Goal: Task Accomplishment & Management: Manage account settings

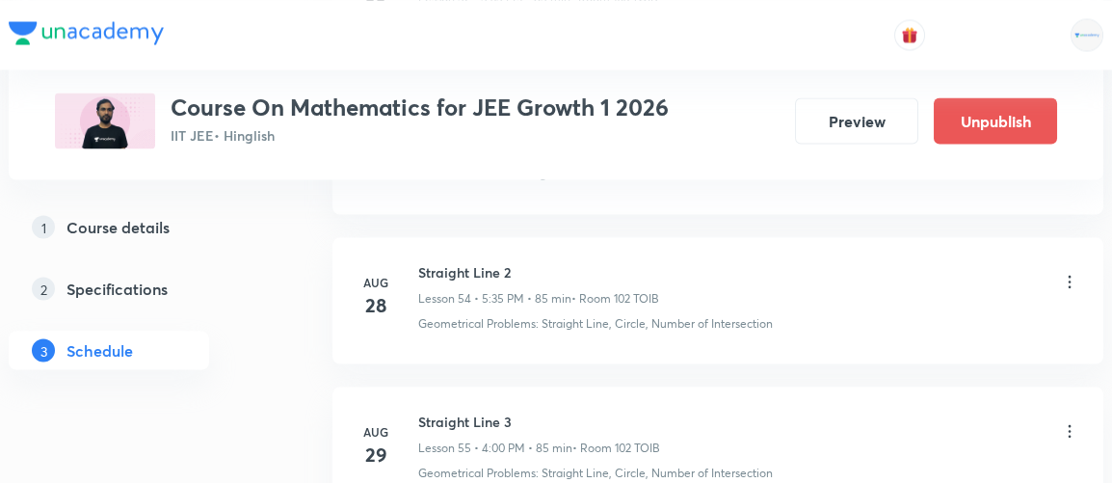
scroll to position [9536, 0]
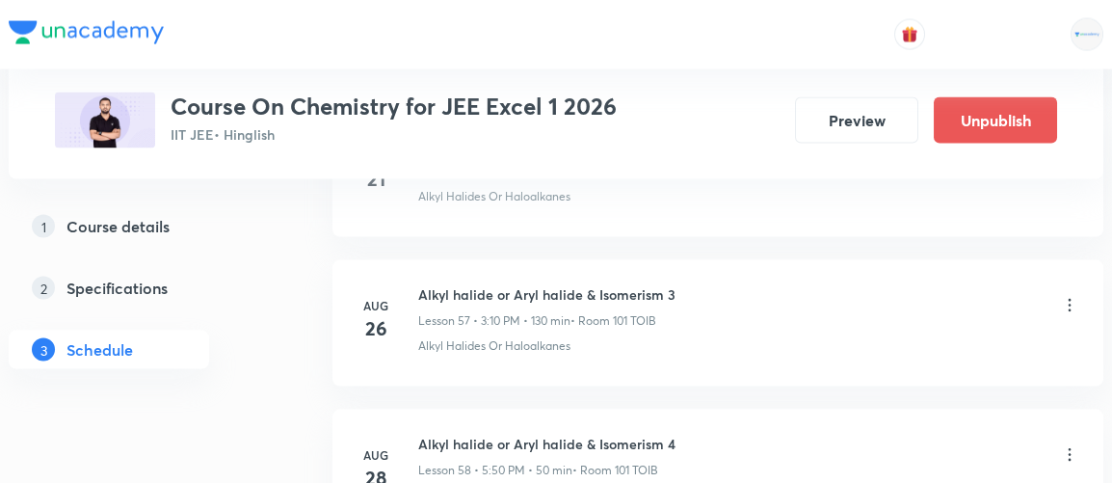
scroll to position [10006, 0]
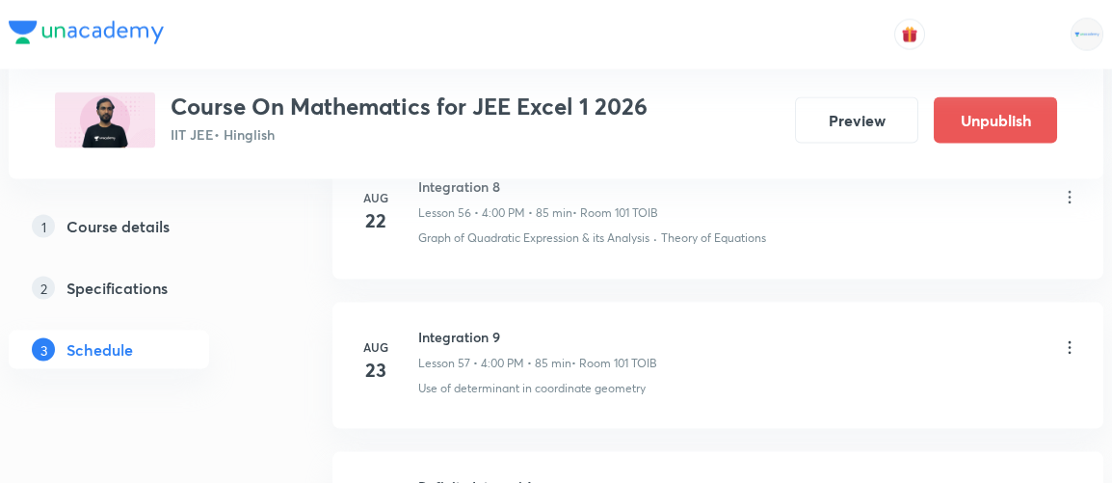
scroll to position [10300, 0]
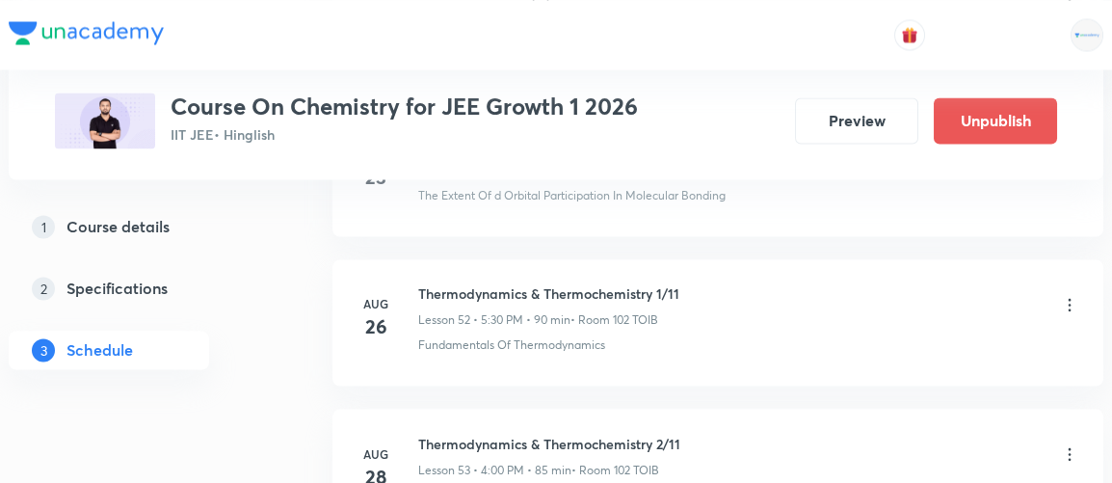
scroll to position [9090, 0]
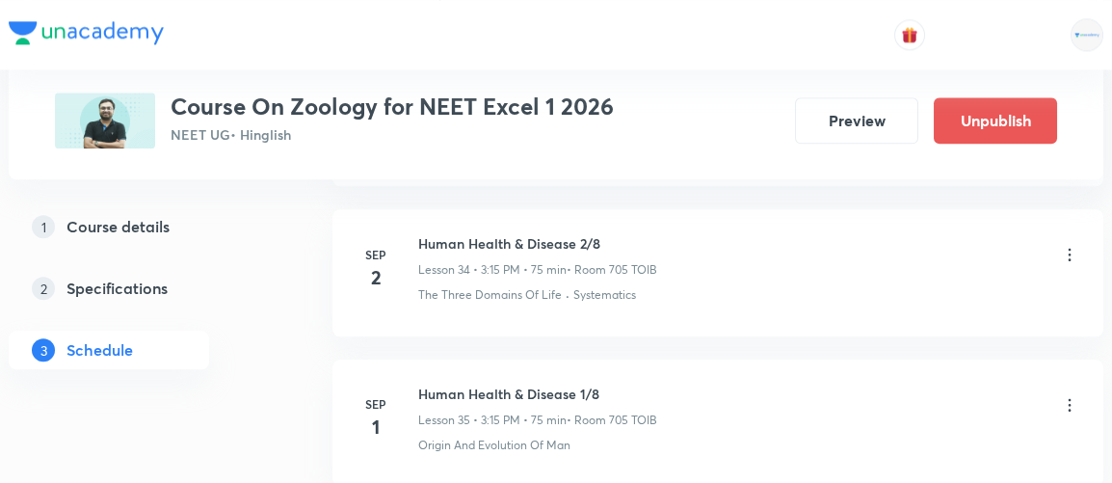
scroll to position [6114, 0]
click at [1069, 246] on icon at bounding box center [1069, 255] width 19 height 19
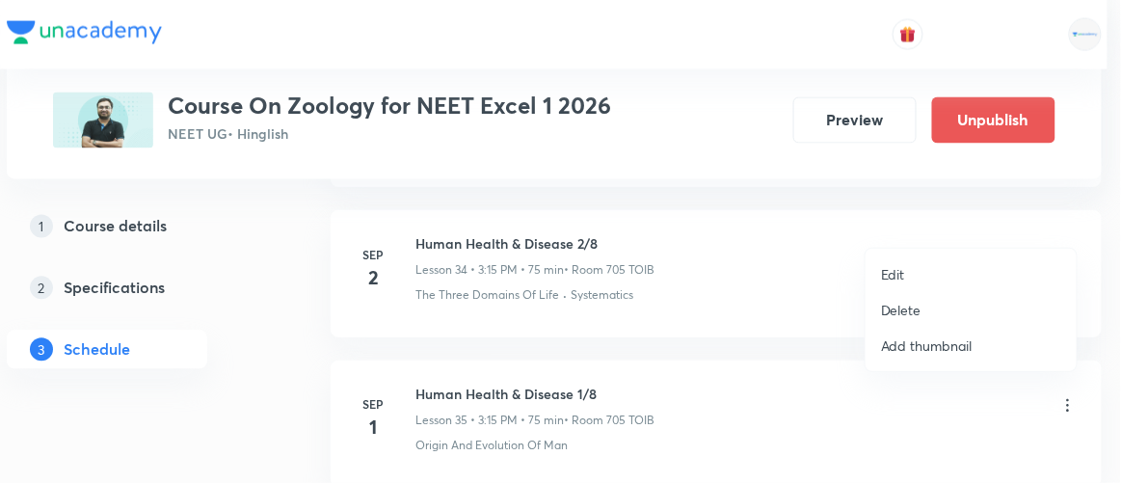
click at [893, 270] on p "Edit" at bounding box center [893, 274] width 24 height 20
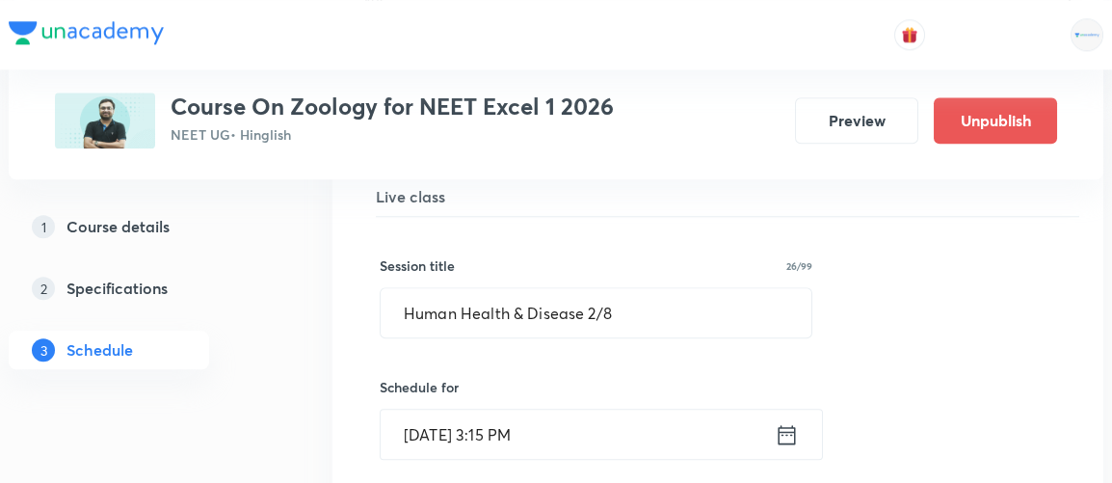
scroll to position [5223, 0]
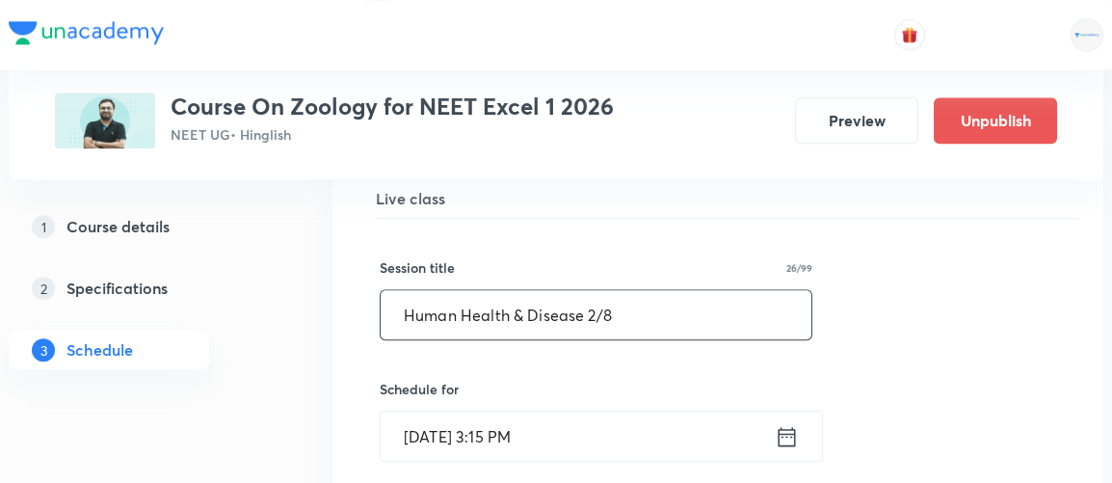
click at [592, 294] on input "Human Health & Disease 2/8" at bounding box center [596, 314] width 431 height 49
type input "Human Health & Disease 1/8"
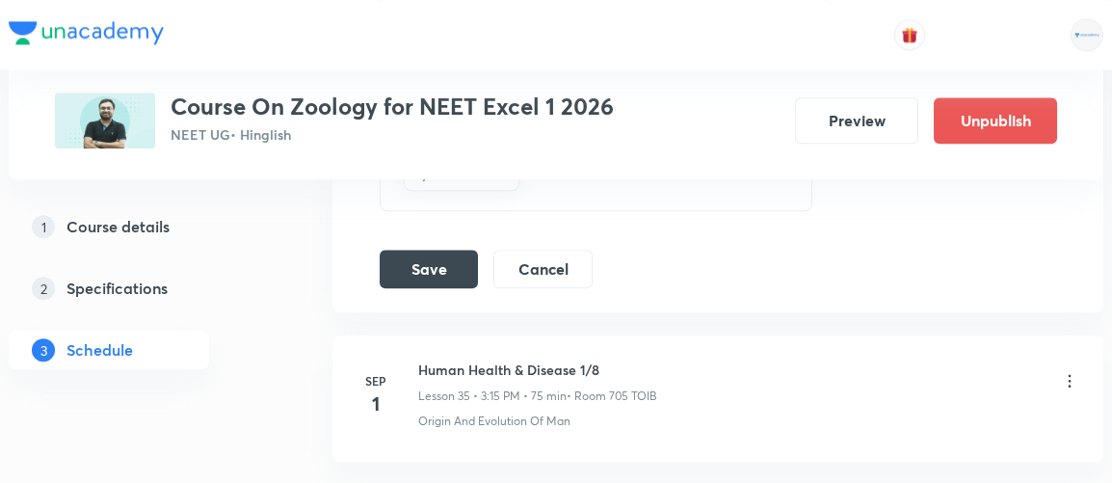
scroll to position [6038, 0]
click at [424, 247] on button "Save" at bounding box center [429, 266] width 98 height 39
